Goal: Task Accomplishment & Management: Use online tool/utility

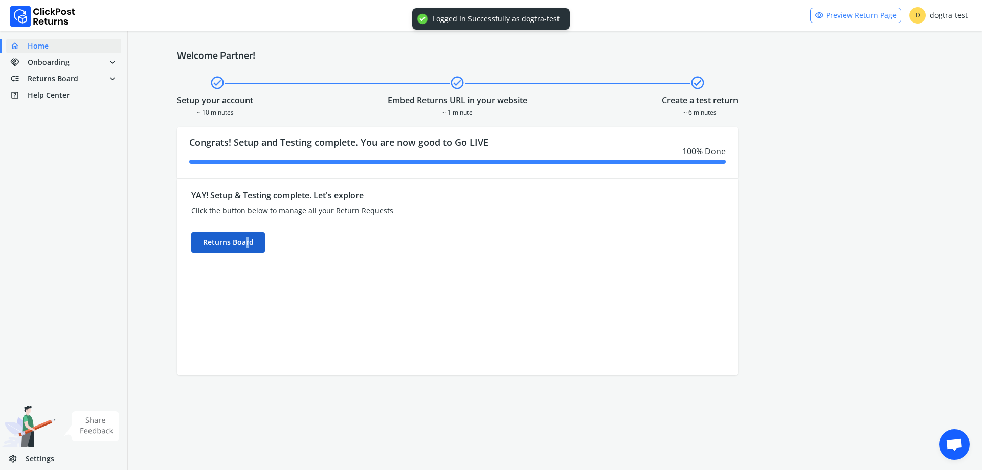
click at [248, 250] on div "Returns Board" at bounding box center [228, 242] width 74 height 20
